Goal: Information Seeking & Learning: Learn about a topic

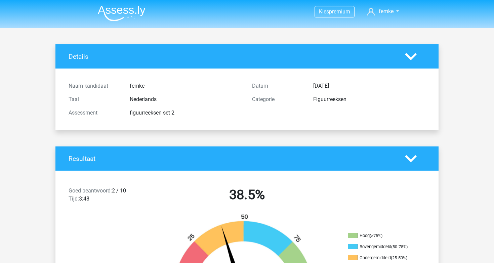
click at [124, 8] on img at bounding box center [122, 13] width 48 height 16
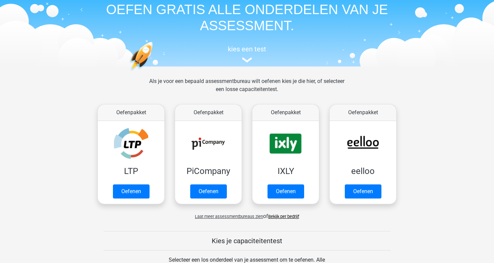
scroll to position [31, 0]
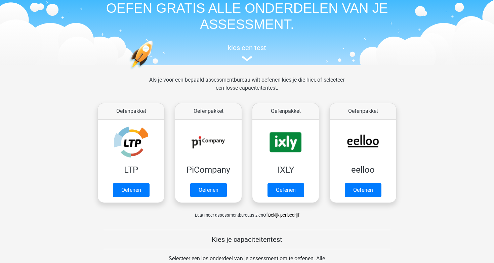
click at [275, 214] on link "Bekijk per bedrijf" at bounding box center [283, 215] width 31 height 5
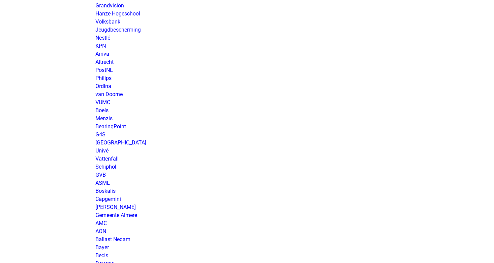
scroll to position [891, 0]
click at [101, 131] on link "G4S" at bounding box center [100, 133] width 10 height 6
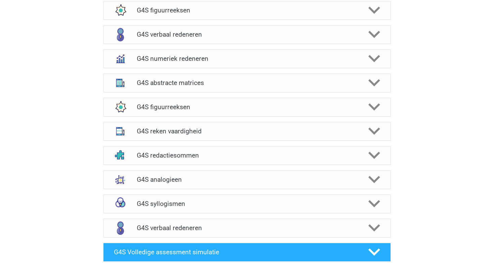
scroll to position [536, 0]
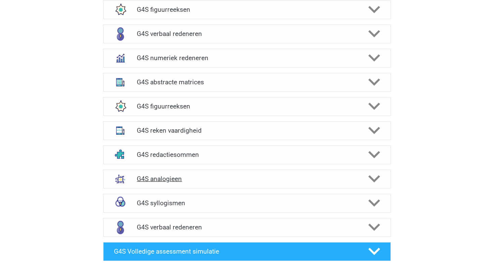
click at [219, 176] on div "G4S analogieen" at bounding box center [247, 179] width 288 height 19
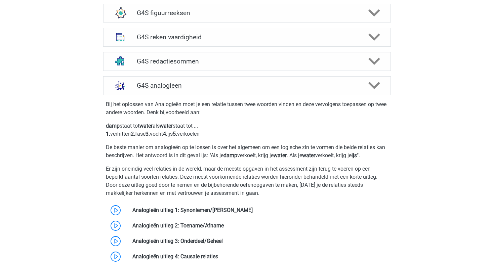
scroll to position [631, 0]
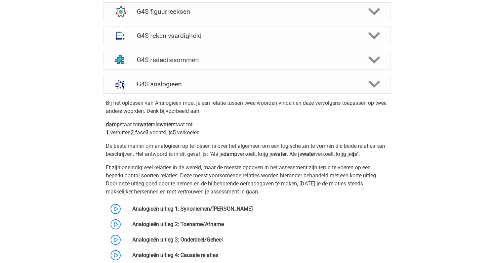
click at [207, 82] on div "G4S analogieen" at bounding box center [247, 84] width 288 height 19
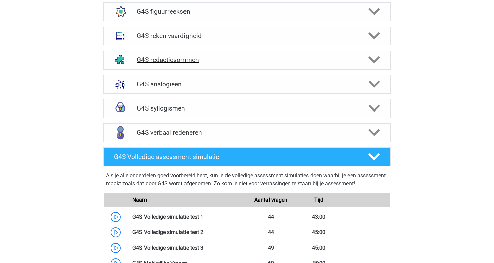
click at [210, 56] on h4 "G4S redactiesommen" at bounding box center [247, 60] width 220 height 8
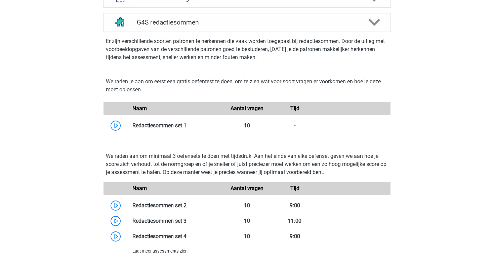
scroll to position [666, 0]
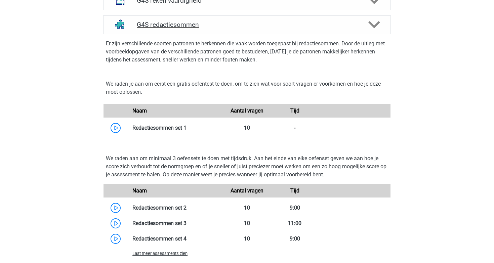
click at [233, 21] on div "G4S redactiesommen" at bounding box center [247, 24] width 288 height 19
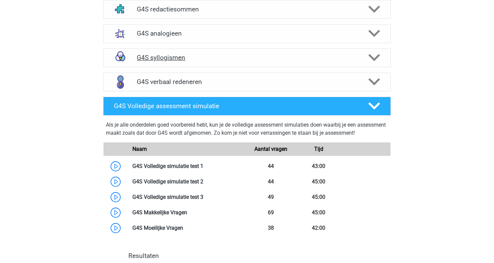
scroll to position [684, 0]
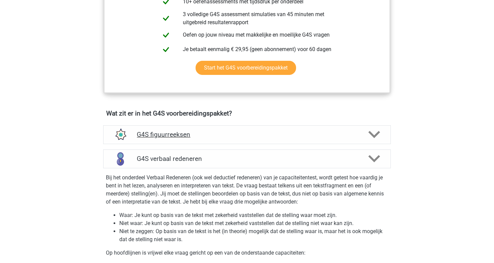
scroll to position [411, 0]
click at [231, 155] on h4 "G4S verbaal redeneren" at bounding box center [247, 159] width 220 height 8
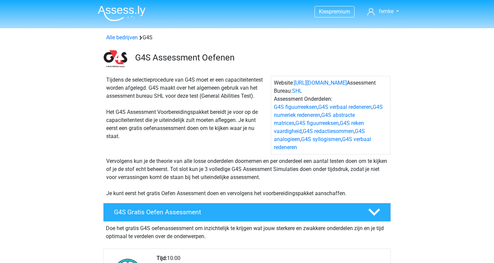
scroll to position [0, 0]
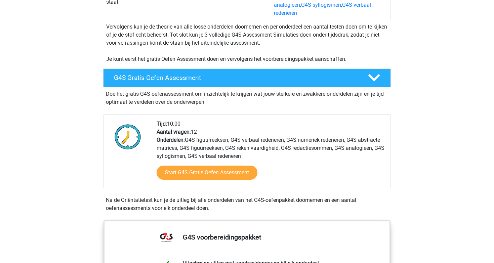
scroll to position [134, 0]
click at [222, 74] on h4 "G4S Gratis Oefen Assessment" at bounding box center [235, 78] width 243 height 8
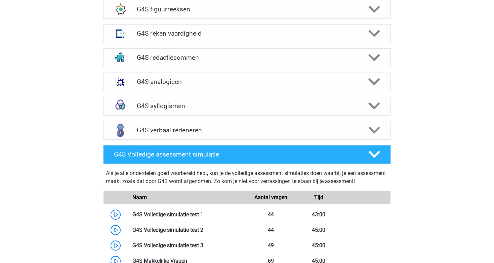
scroll to position [576, 0]
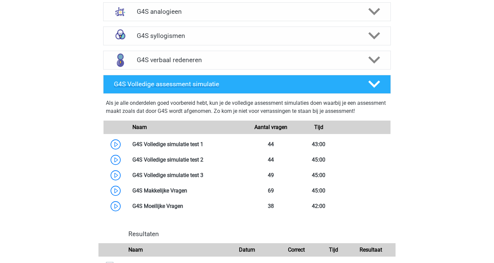
click at [233, 80] on h4 "G4S Volledige assessment simulatie" at bounding box center [235, 84] width 243 height 8
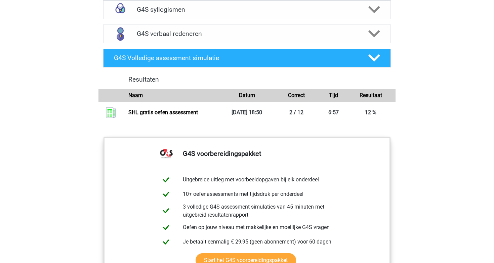
scroll to position [603, 0]
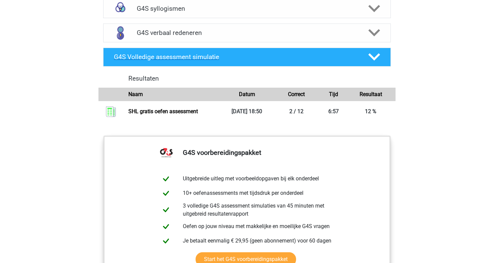
click at [285, 53] on h4 "G4S Volledige assessment simulatie" at bounding box center [235, 57] width 243 height 8
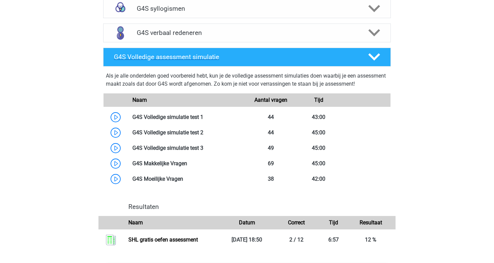
click at [245, 48] on div "G4S Volledige assessment simulatie" at bounding box center [247, 57] width 288 height 19
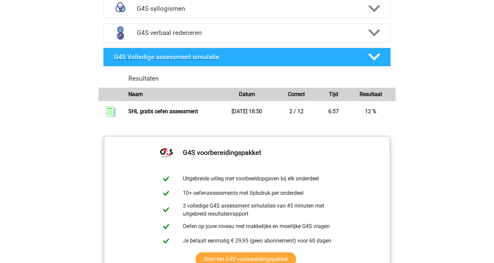
click at [335, 53] on h4 "G4S Volledige assessment simulatie" at bounding box center [235, 57] width 243 height 8
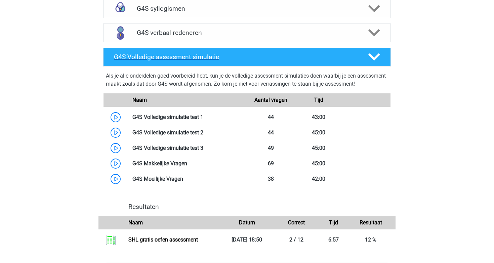
click at [332, 53] on h4 "G4S Volledige assessment simulatie" at bounding box center [235, 57] width 243 height 8
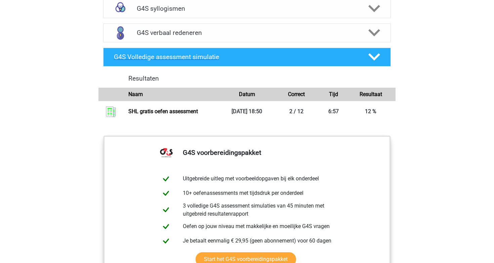
click at [332, 53] on h4 "G4S Volledige assessment simulatie" at bounding box center [235, 57] width 243 height 8
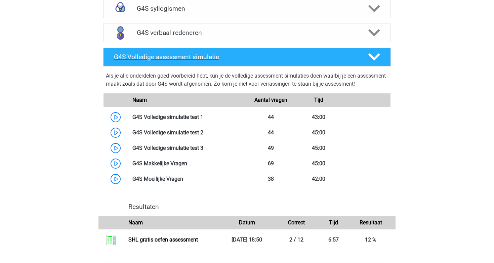
click at [331, 53] on h4 "G4S Volledige assessment simulatie" at bounding box center [235, 57] width 243 height 8
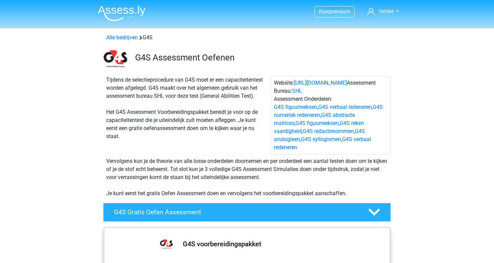
scroll to position [0, 0]
